Goal: Information Seeking & Learning: Find specific fact

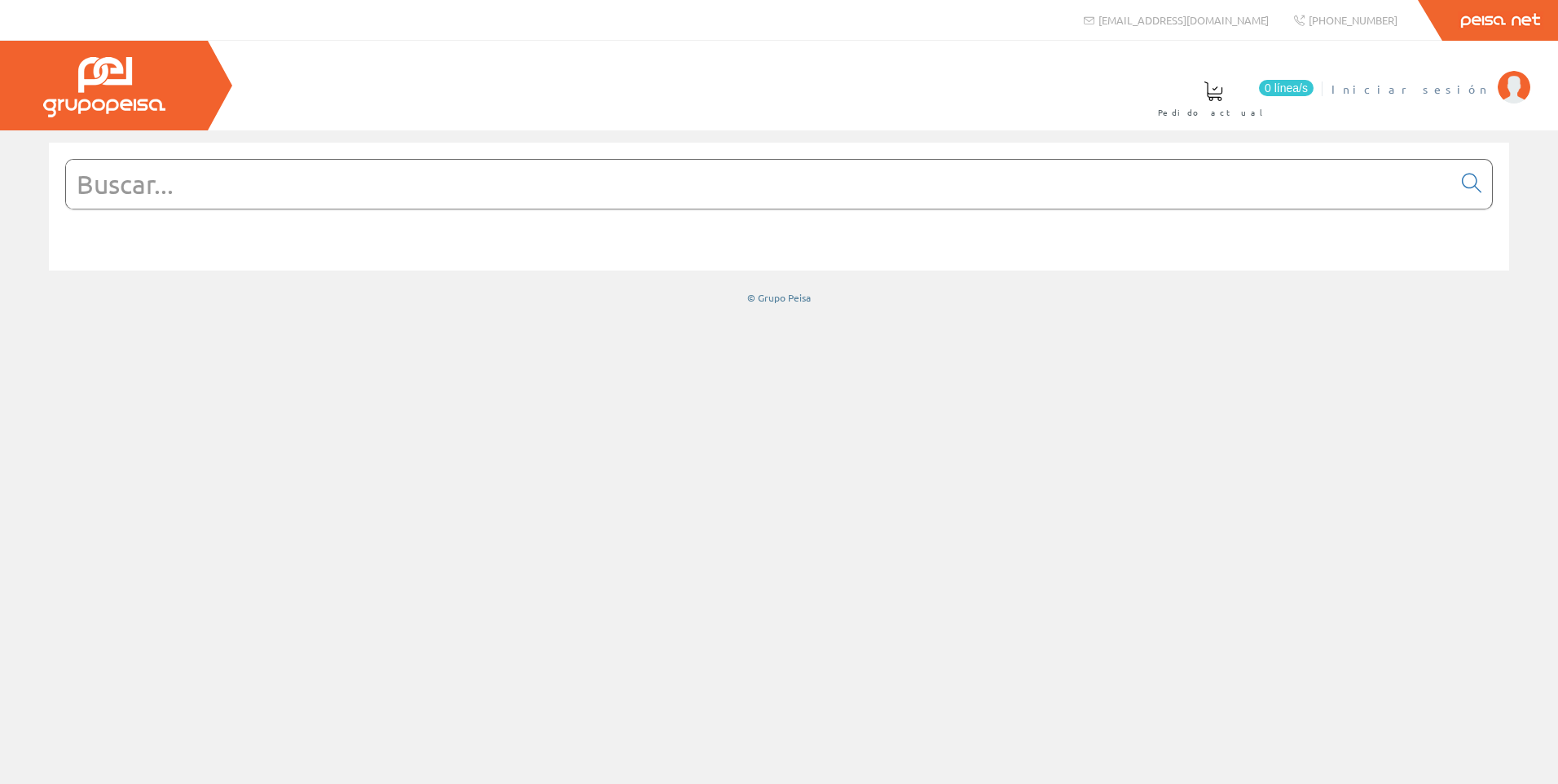
click at [1458, 92] on span "Iniciar sesión" at bounding box center [1411, 89] width 158 height 16
click at [1294, 184] on input "text" at bounding box center [759, 185] width 1386 height 49
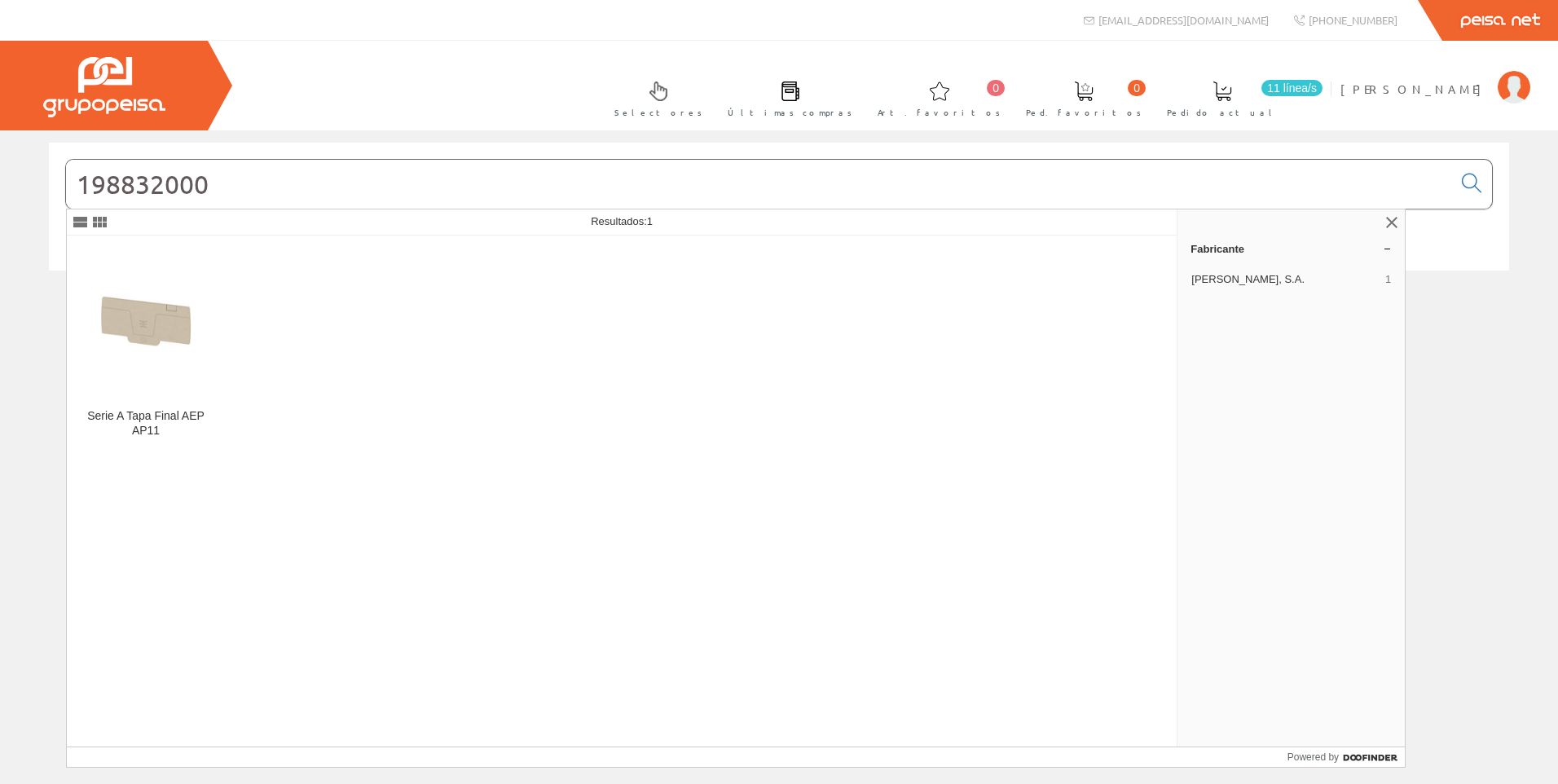
type input "198832000"
click at [178, 377] on img at bounding box center [146, 323] width 132 height 132
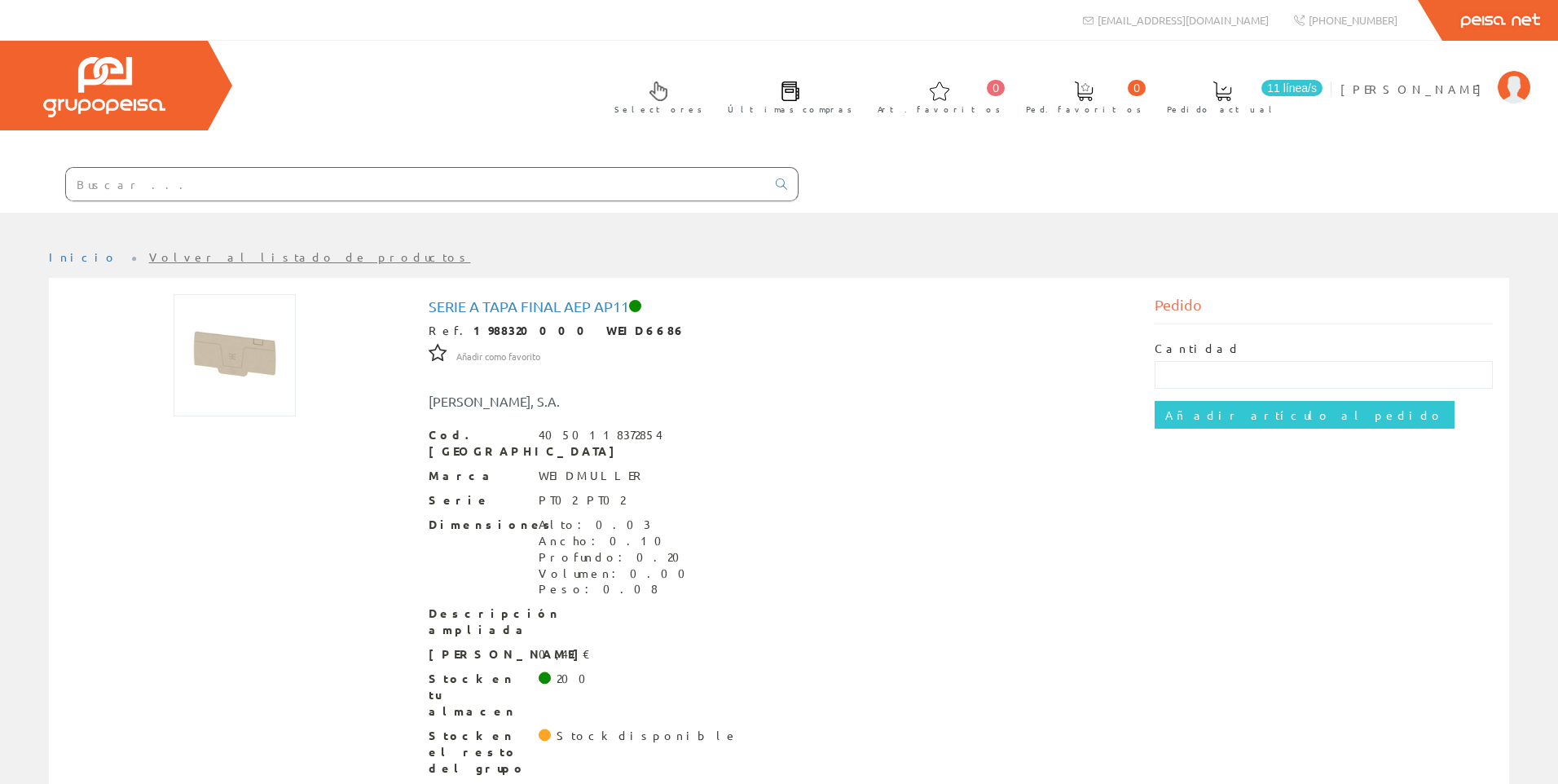
click at [370, 193] on input "text" at bounding box center [416, 185] width 700 height 33
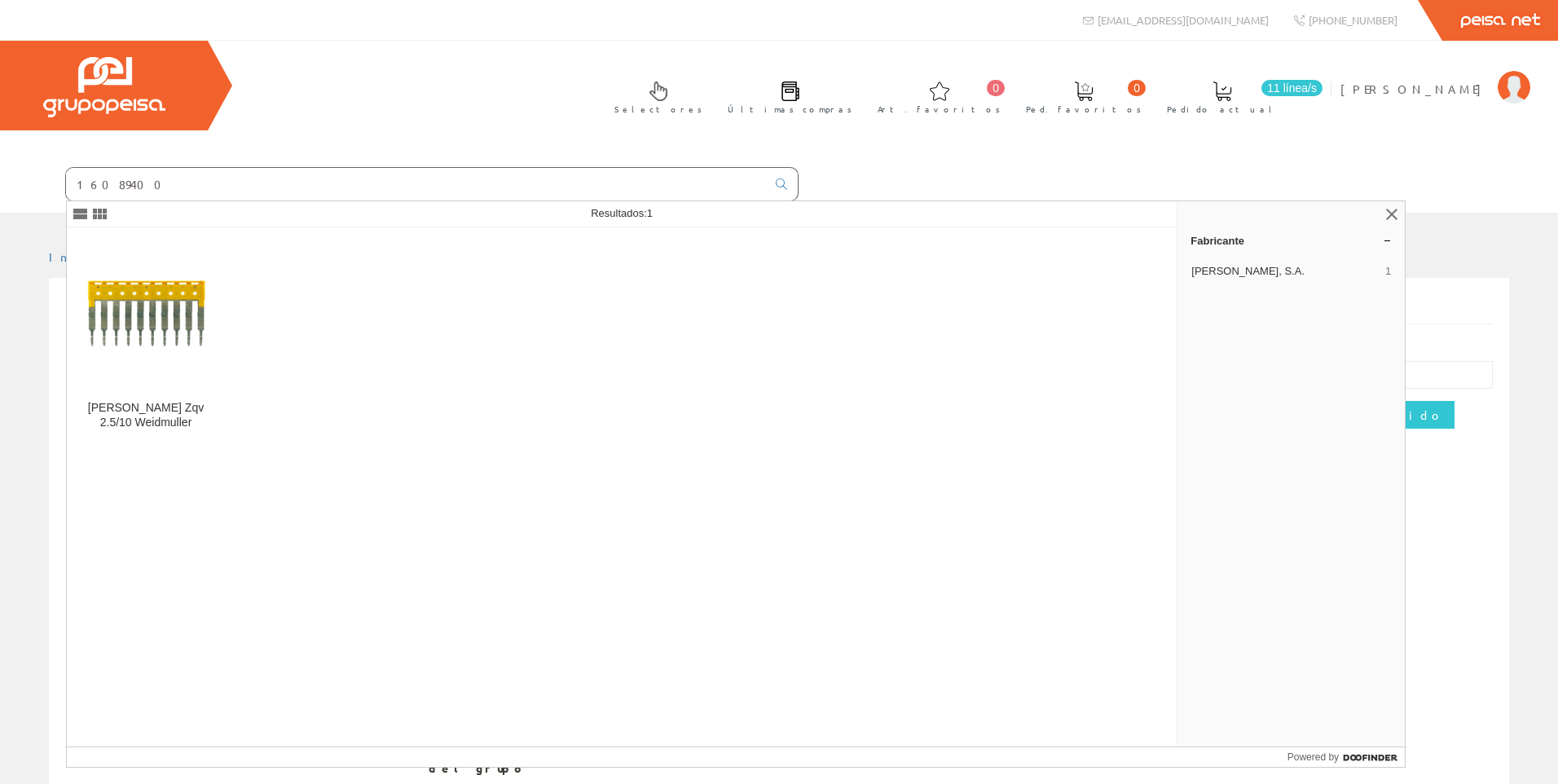
type input "16089400"
click at [173, 344] on img at bounding box center [146, 314] width 132 height 132
